Goal: Task Accomplishment & Management: Manage account settings

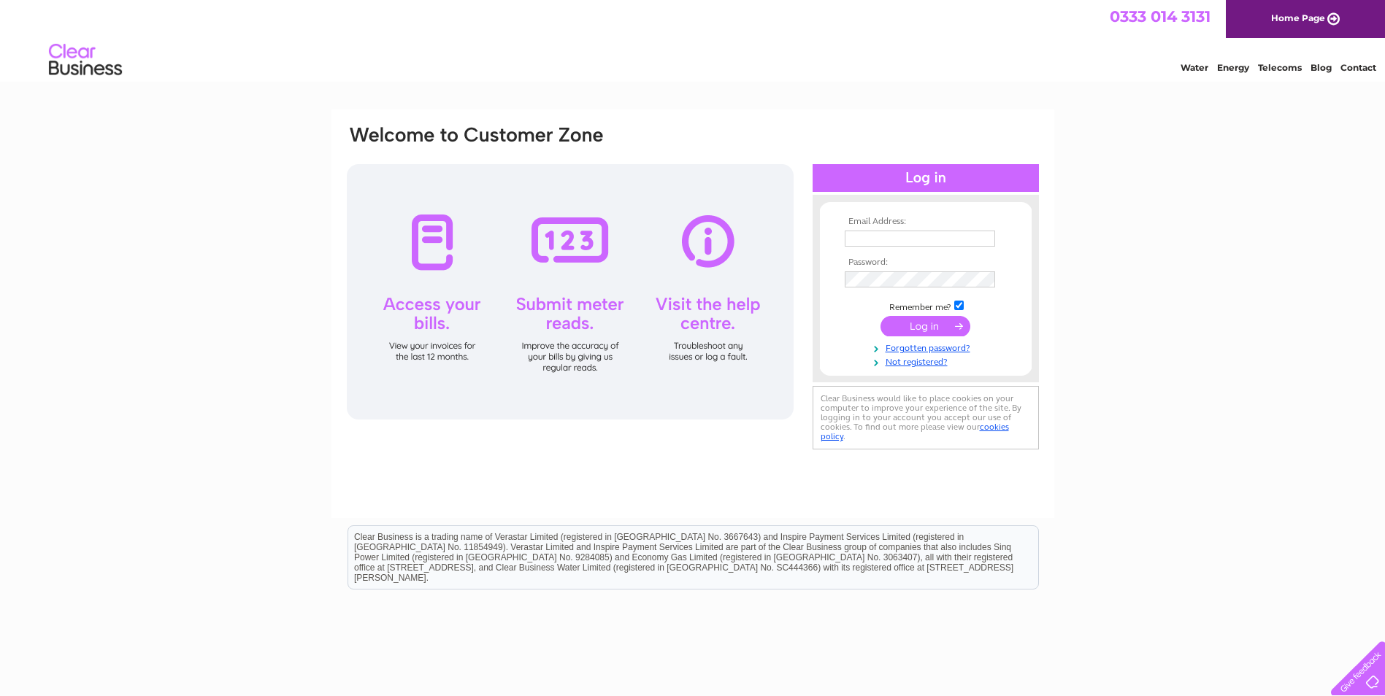
type input "birchdown@btinternet.com"
click at [912, 321] on input "submit" at bounding box center [925, 326] width 90 height 20
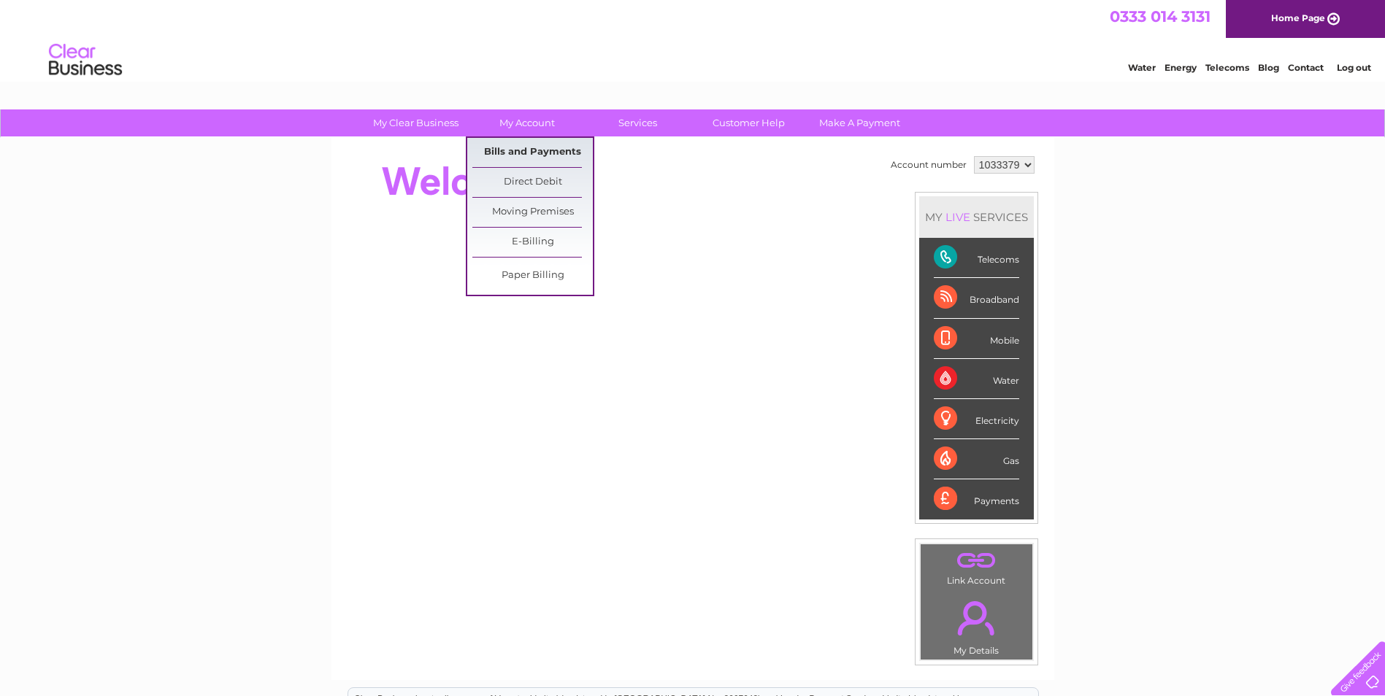
click at [516, 155] on link "Bills and Payments" at bounding box center [532, 152] width 120 height 29
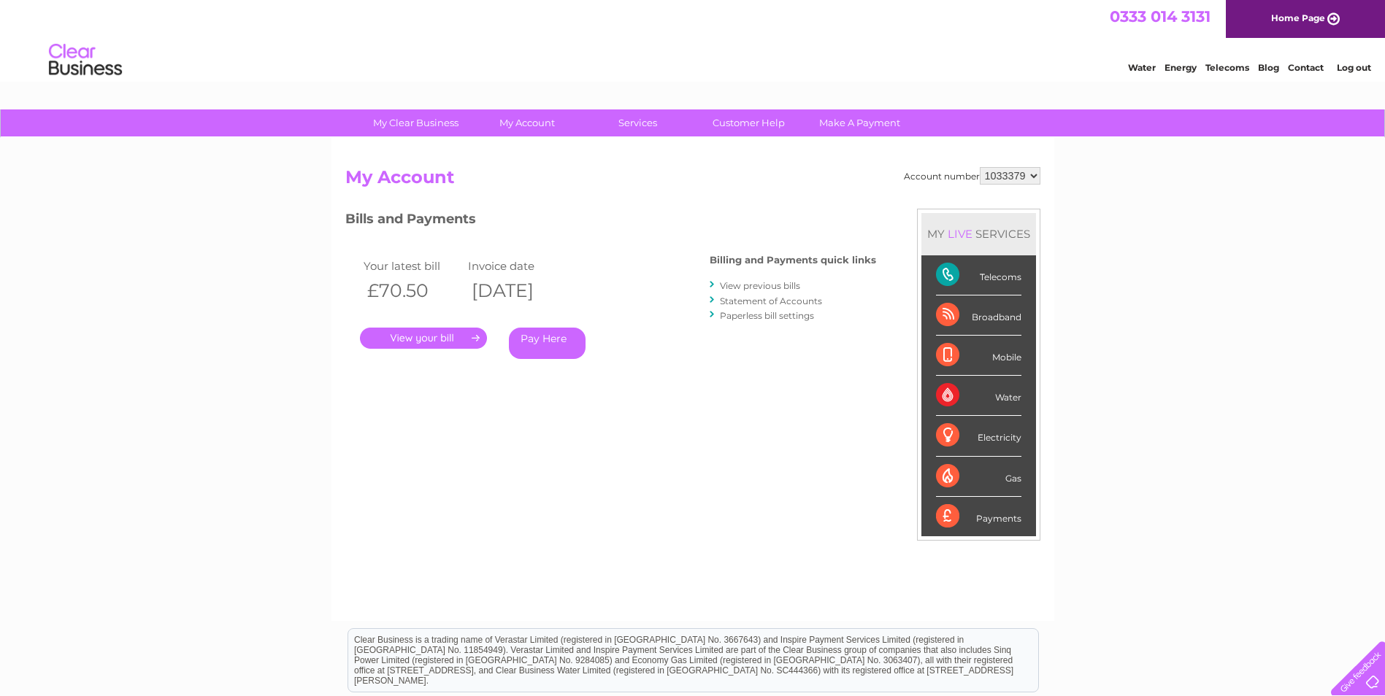
click at [457, 334] on link "." at bounding box center [423, 338] width 127 height 21
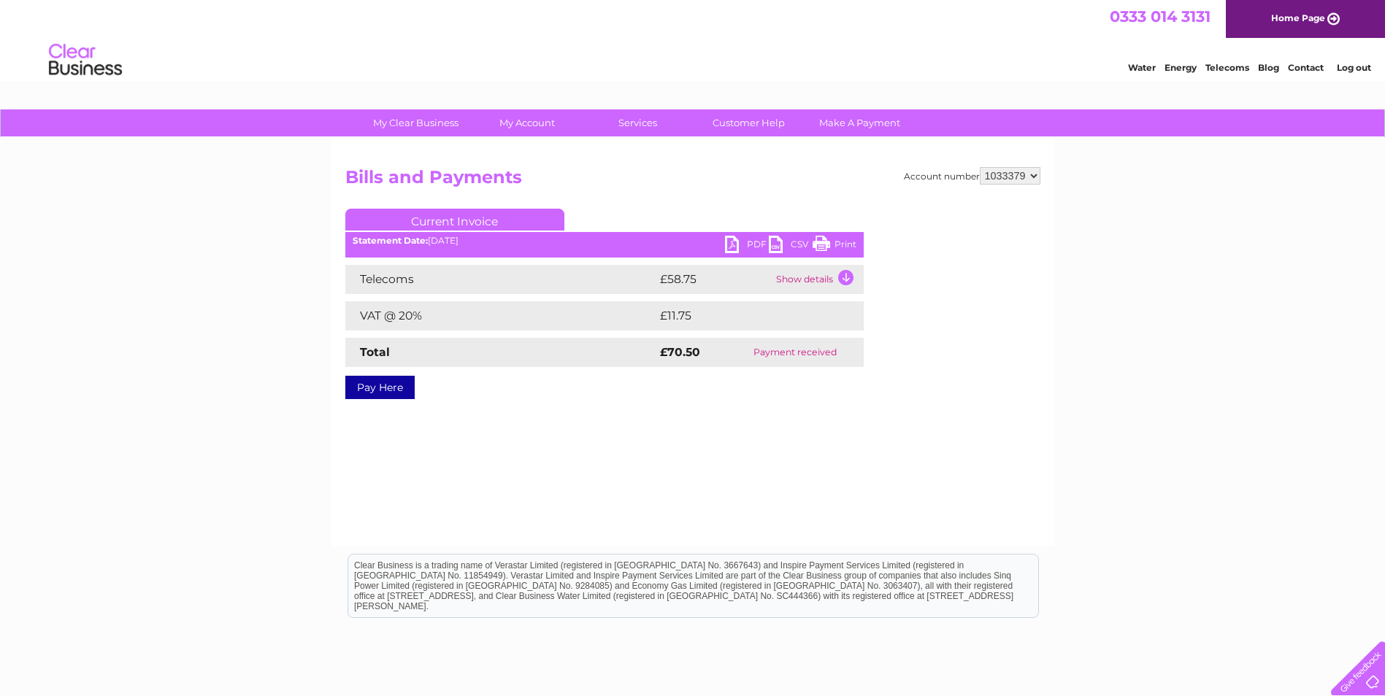
click at [842, 246] on link "Print" at bounding box center [834, 246] width 44 height 21
click at [844, 282] on td "Show details" at bounding box center [817, 279] width 91 height 29
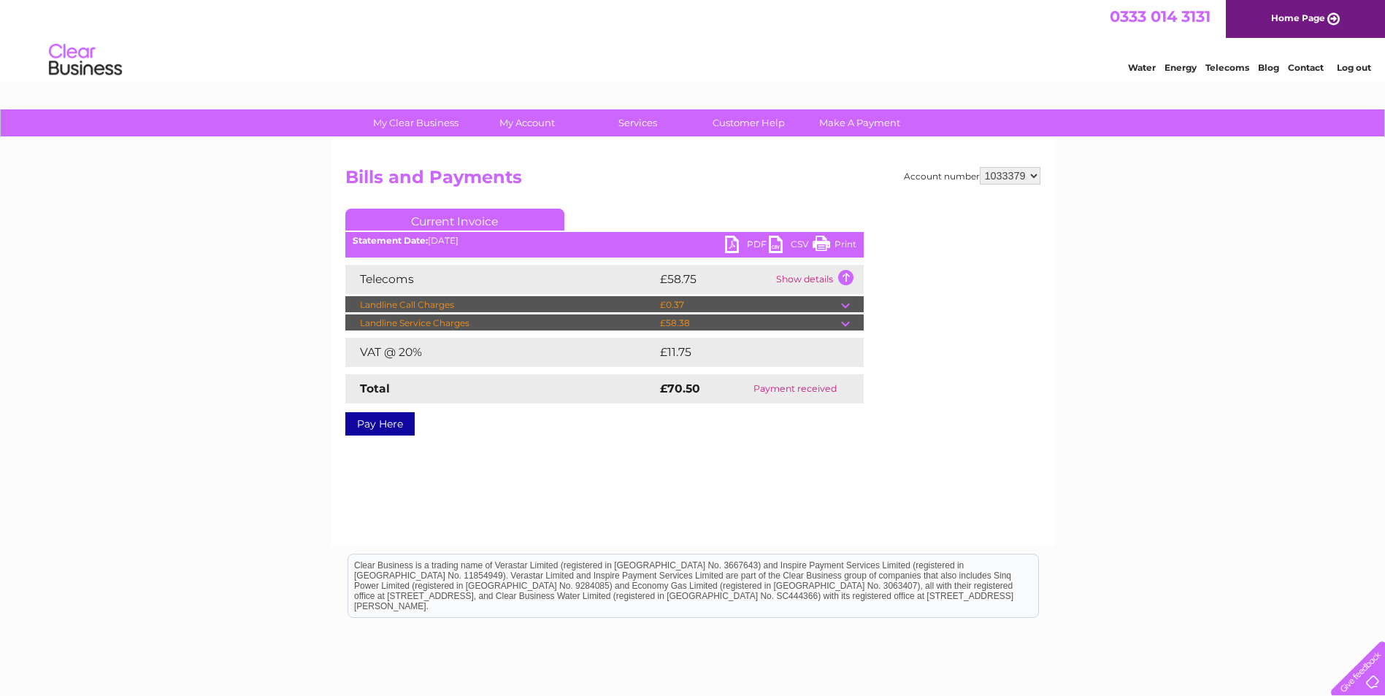
click at [843, 282] on td "Show details" at bounding box center [817, 279] width 91 height 29
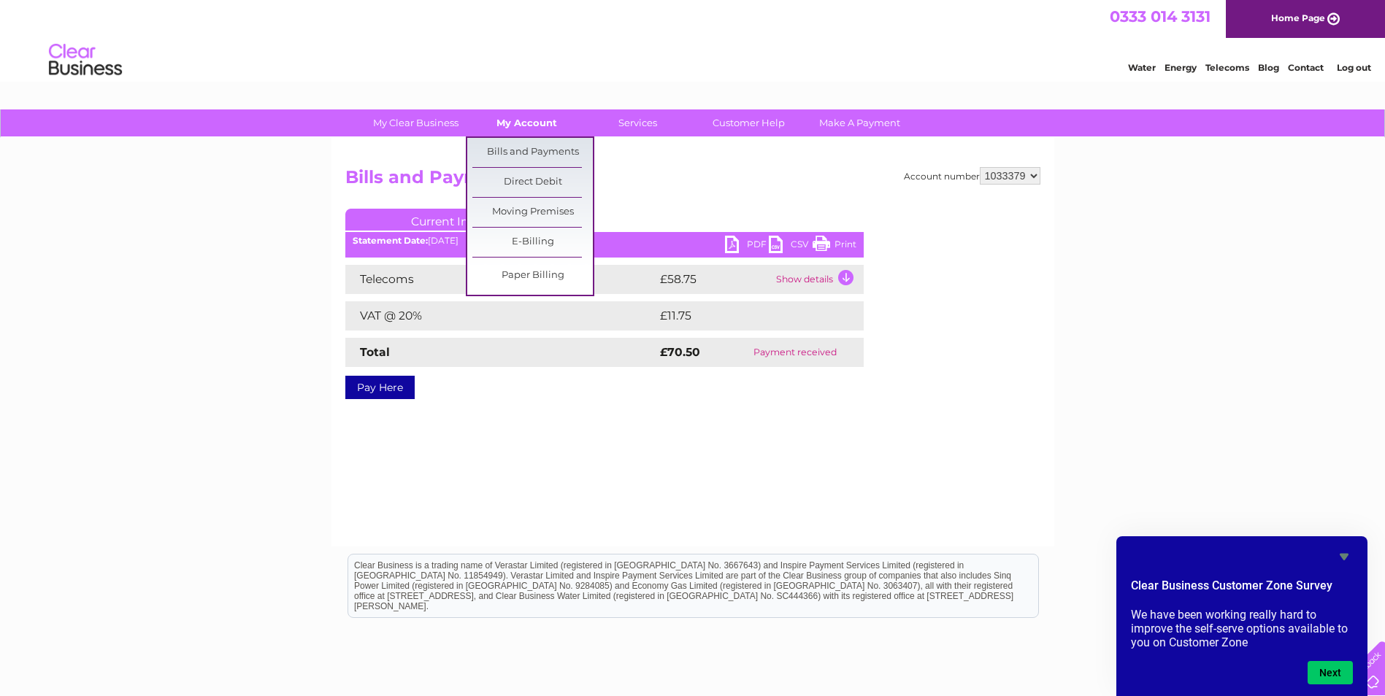
click at [534, 126] on link "My Account" at bounding box center [526, 122] width 120 height 27
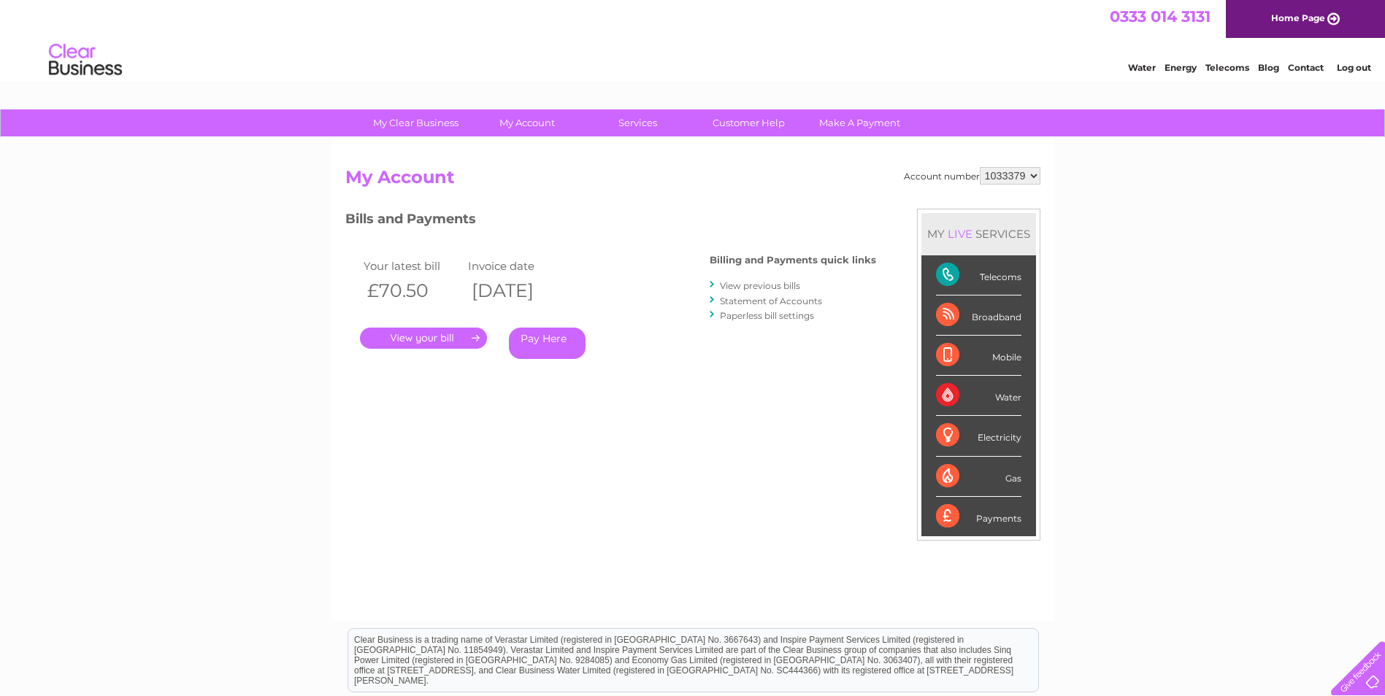
click at [998, 280] on div "Telecoms" at bounding box center [978, 275] width 85 height 40
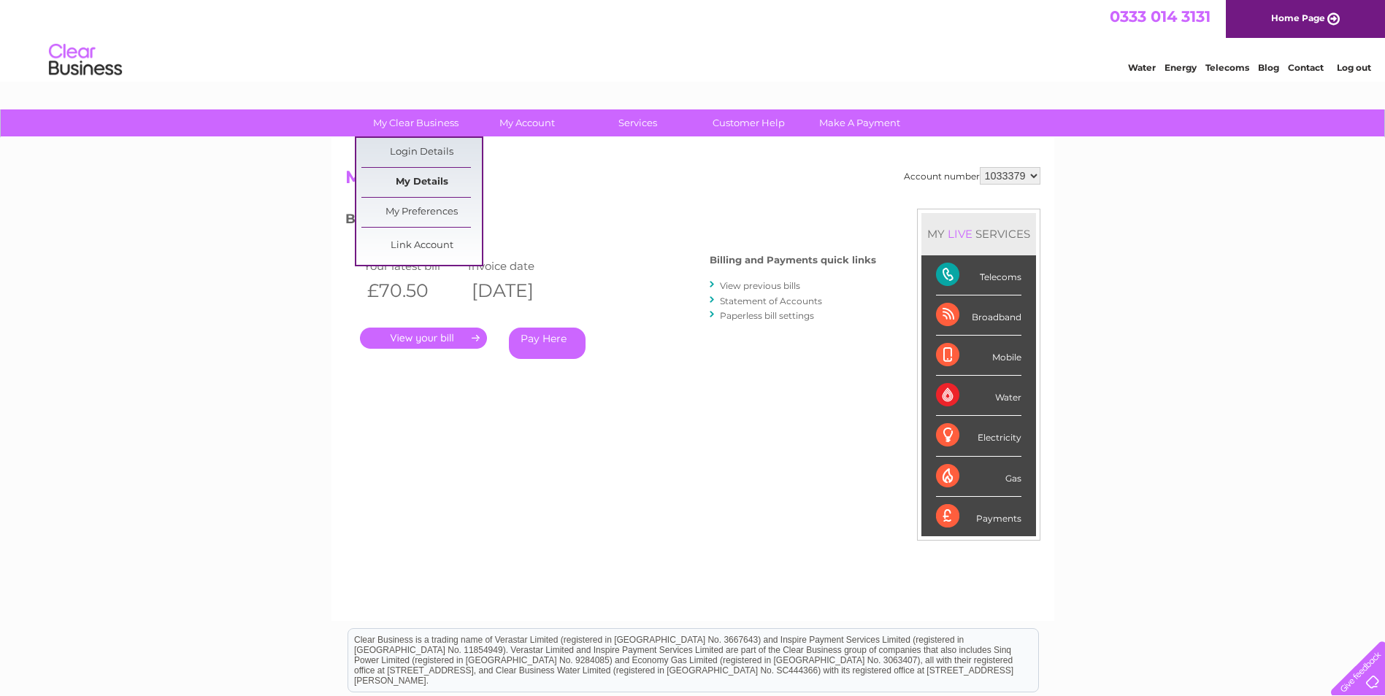
click at [413, 178] on link "My Details" at bounding box center [421, 182] width 120 height 29
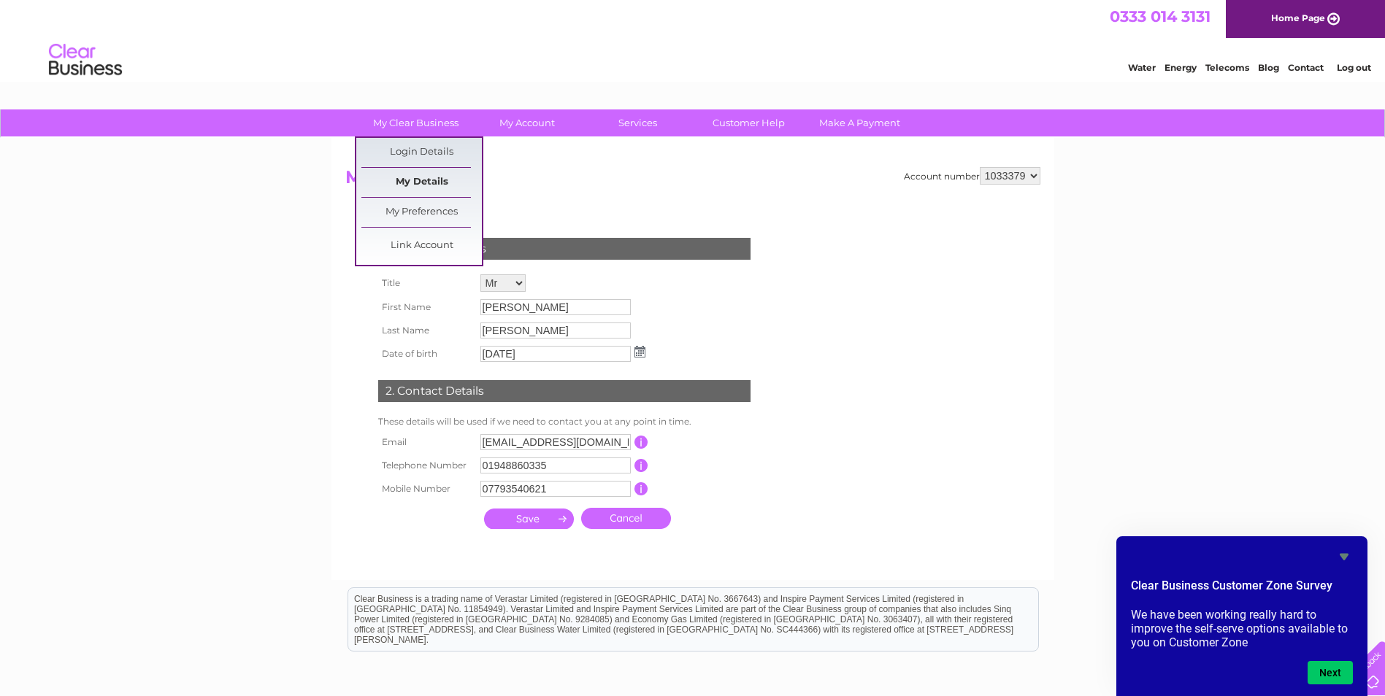
click at [415, 176] on link "My Details" at bounding box center [421, 182] width 120 height 29
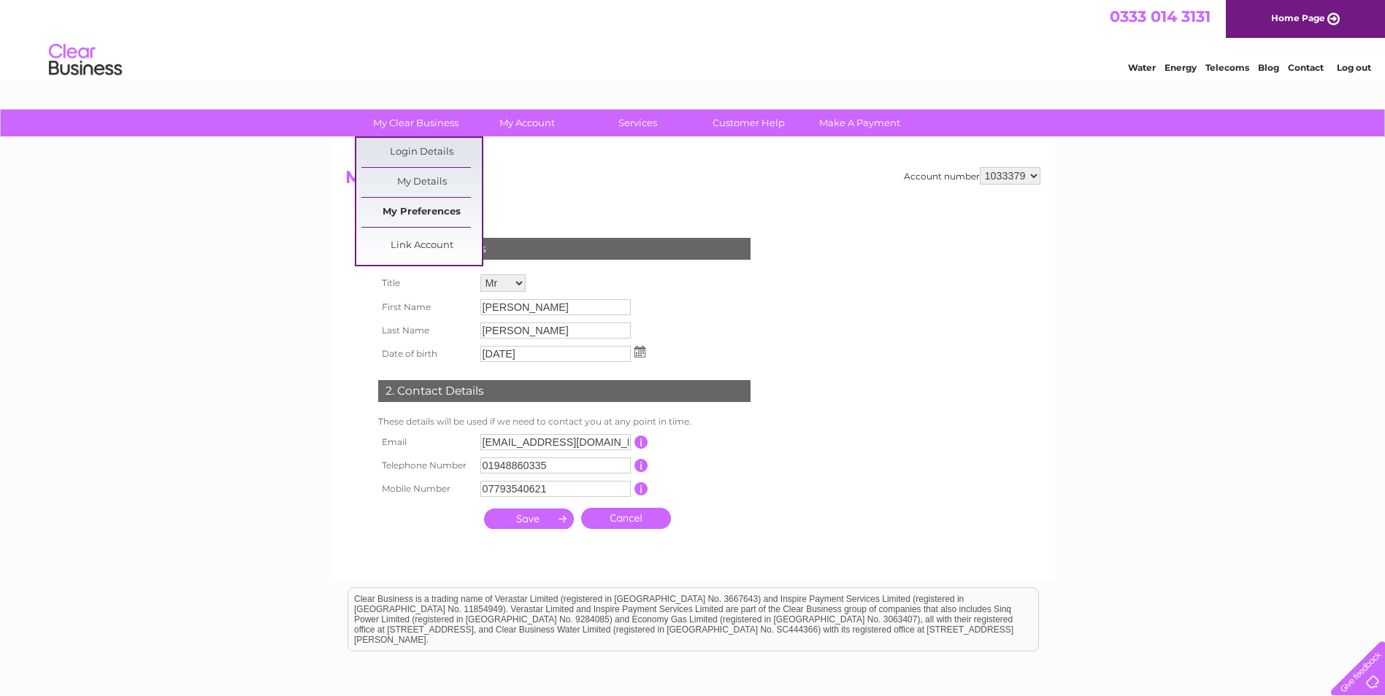
click at [413, 205] on link "My Preferences" at bounding box center [421, 212] width 120 height 29
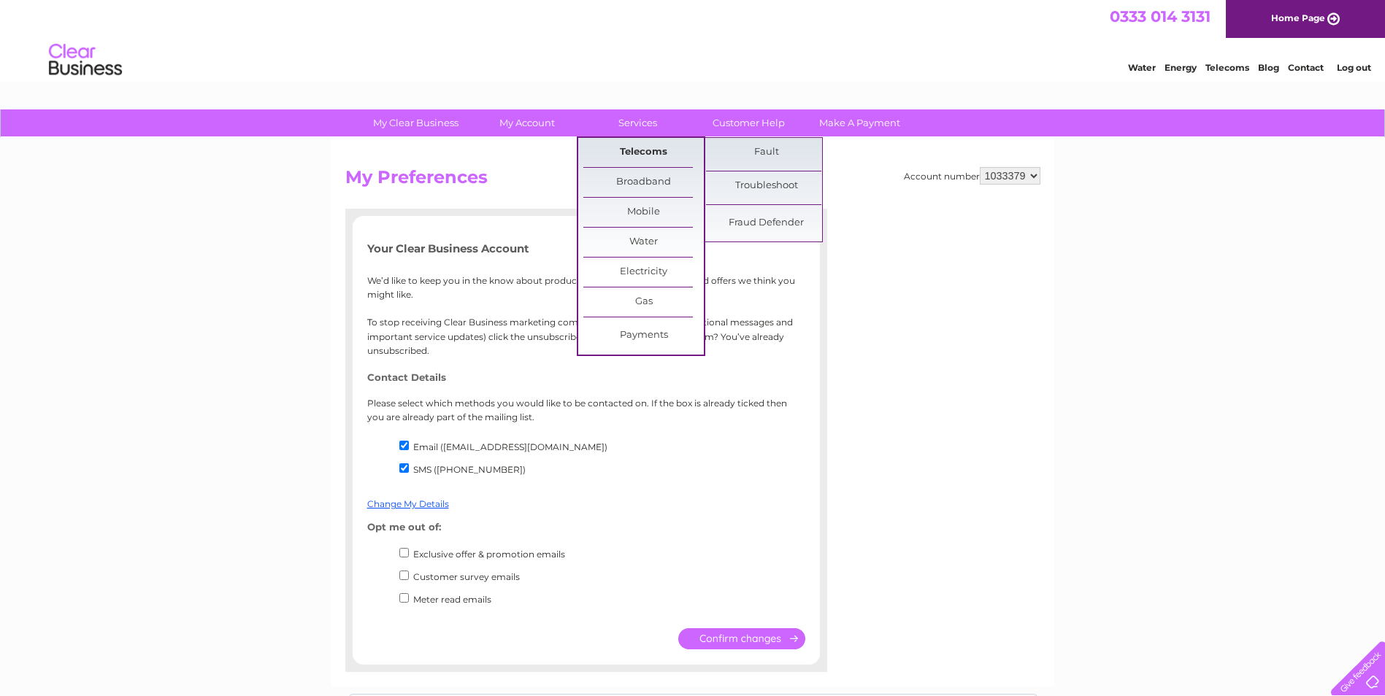
click at [636, 154] on link "Telecoms" at bounding box center [643, 152] width 120 height 29
